Goal: Information Seeking & Learning: Understand process/instructions

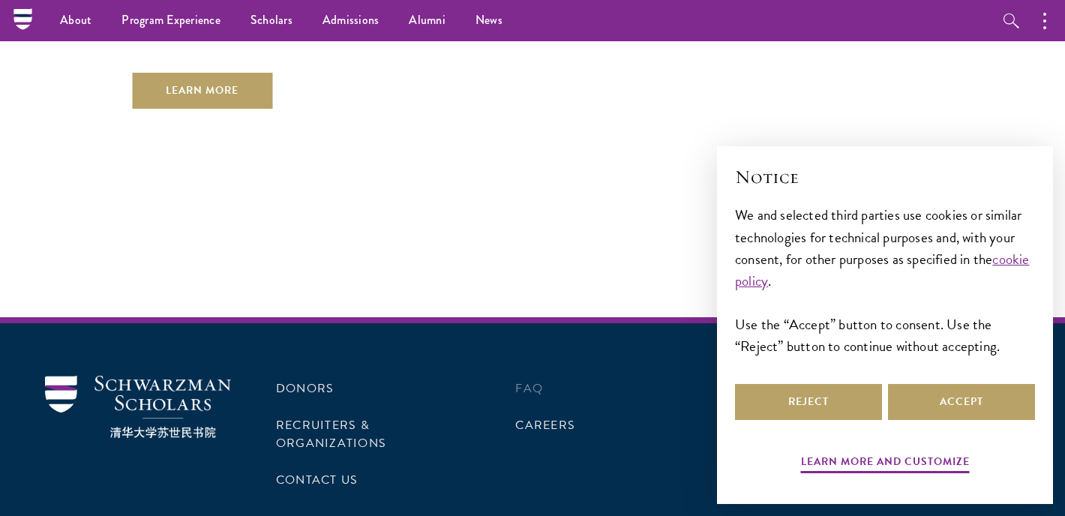
scroll to position [4461, 0]
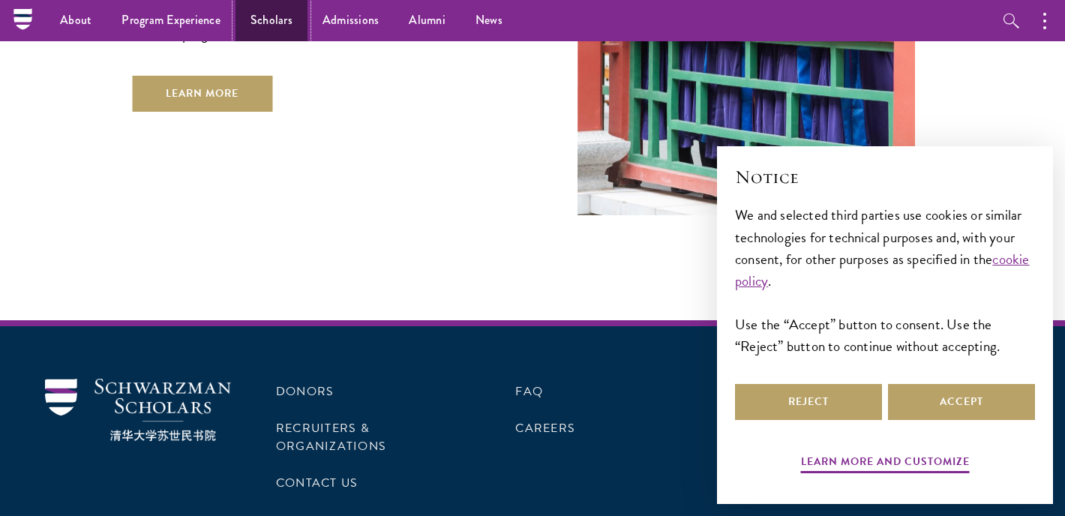
click at [259, 21] on link "Scholars" at bounding box center [272, 20] width 72 height 41
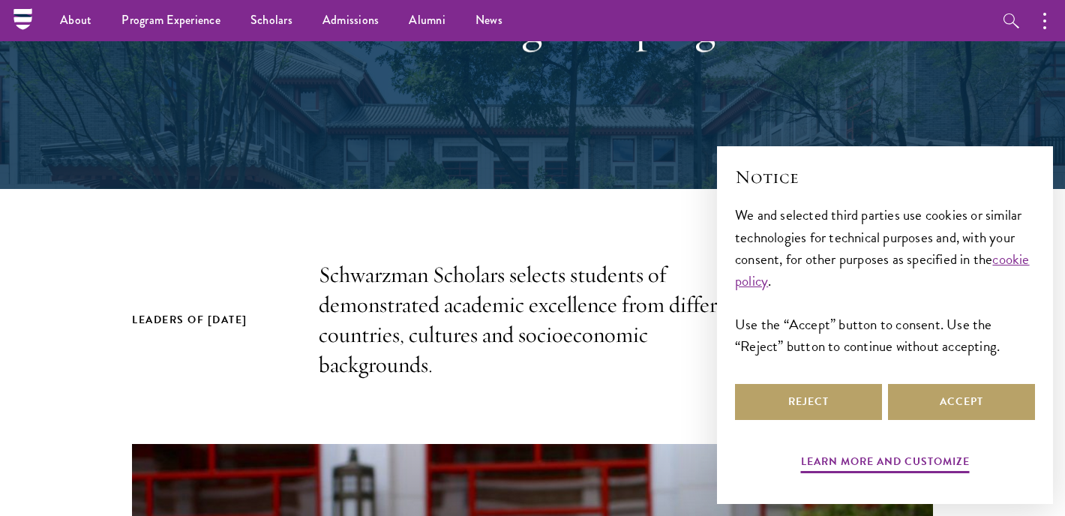
scroll to position [14, 0]
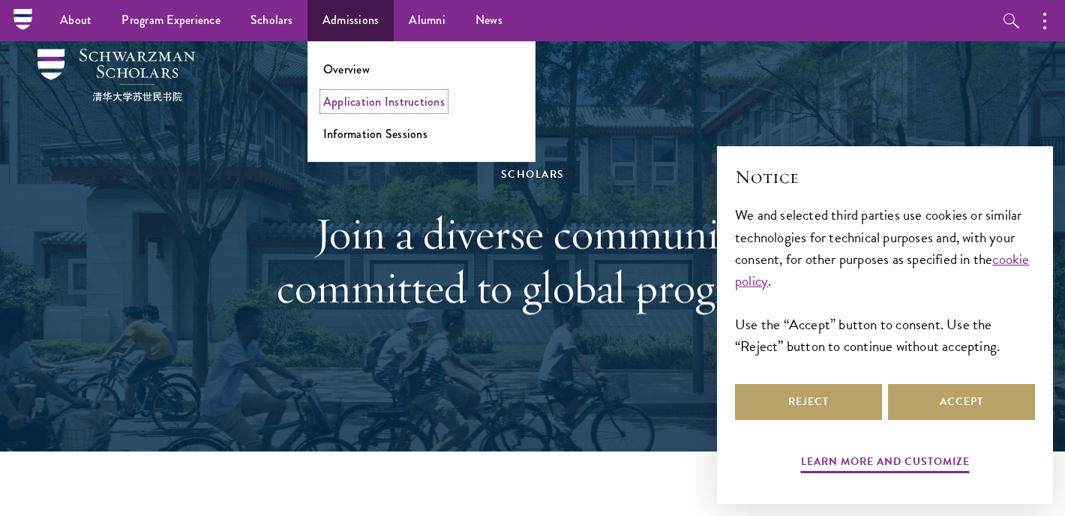
click at [358, 108] on link "Application Instructions" at bounding box center [384, 101] width 122 height 17
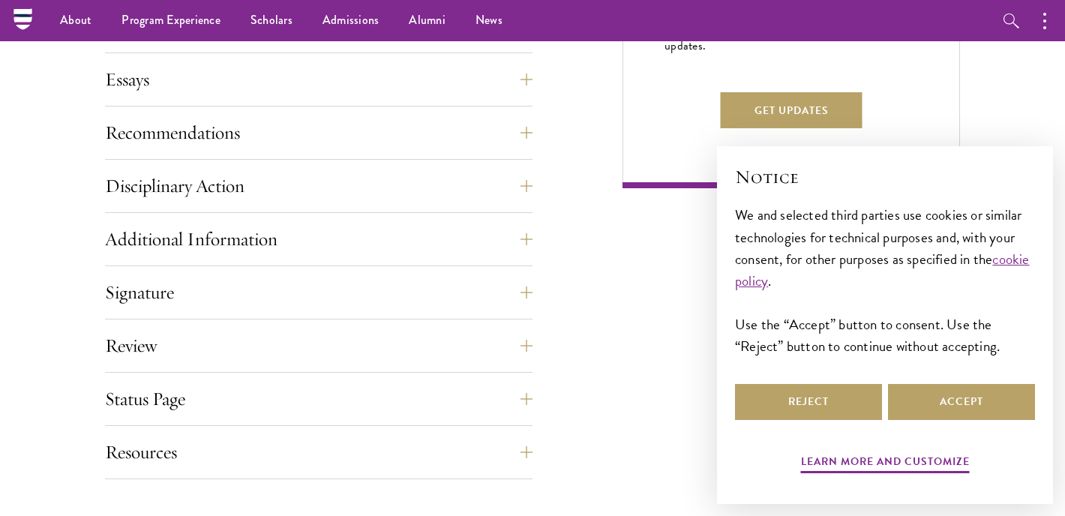
scroll to position [738, 0]
